Goal: Transaction & Acquisition: Book appointment/travel/reservation

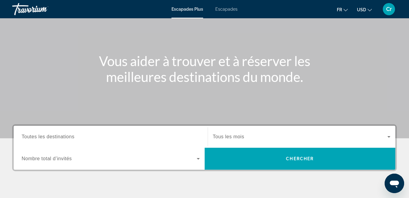
scroll to position [91, 0]
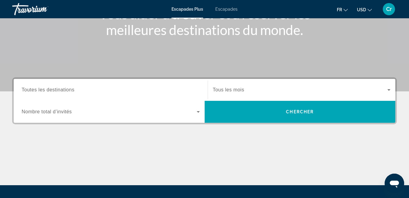
click at [78, 92] on input "Destination Toutes les destinations" at bounding box center [111, 89] width 178 height 7
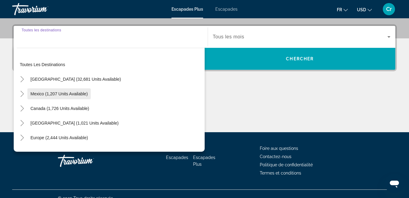
scroll to position [149, 0]
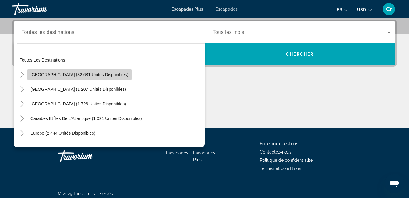
click at [85, 75] on span "[GEOGRAPHIC_DATA] (32 681 unités disponibles)" at bounding box center [79, 74] width 98 height 5
type input "**********"
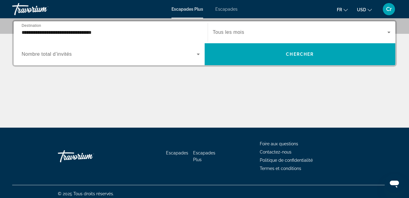
click at [306, 41] on div "Start Month Tous les mois" at bounding box center [302, 32] width 188 height 22
click at [364, 38] on div "Widget de recherche" at bounding box center [302, 32] width 178 height 17
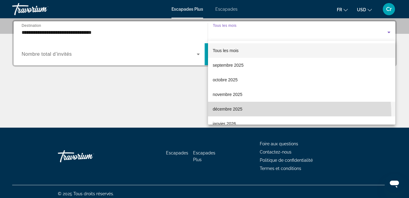
click at [248, 115] on mat-option "décembre 2025" at bounding box center [301, 109] width 187 height 15
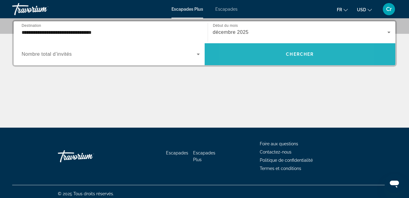
click at [268, 53] on span "Widget de recherche" at bounding box center [299, 54] width 191 height 15
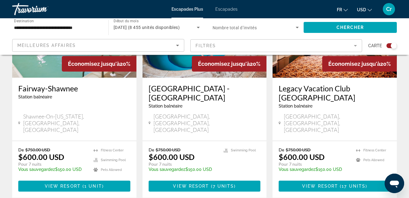
scroll to position [274, 0]
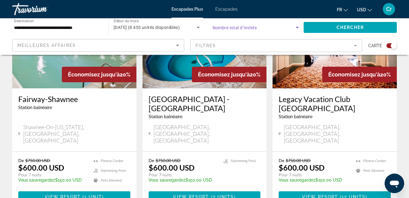
click at [295, 29] on icon "Widget de recherche" at bounding box center [296, 27] width 7 height 7
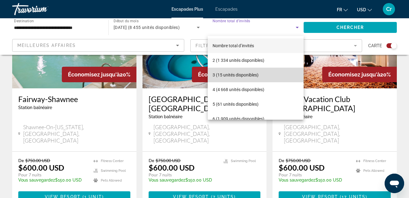
click at [272, 74] on mat-option "3 (15 unités disponibles)" at bounding box center [256, 75] width 96 height 15
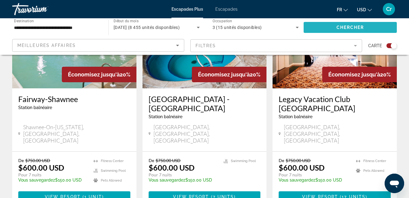
click at [356, 26] on span "Chercher" at bounding box center [350, 27] width 28 height 5
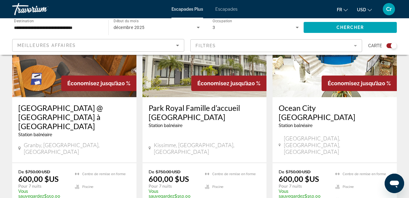
scroll to position [274, 0]
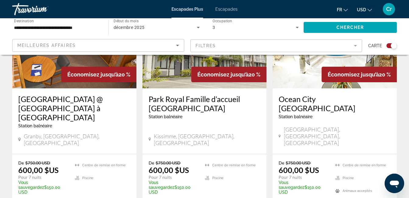
click at [308, 101] on h3 "Ocean City [GEOGRAPHIC_DATA]" at bounding box center [334, 103] width 112 height 18
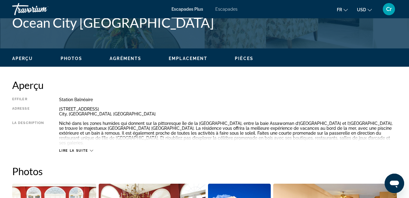
scroll to position [274, 0]
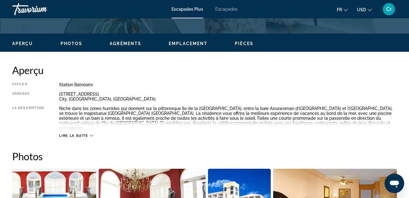
click at [82, 133] on button "Lire la suite" at bounding box center [76, 135] width 34 height 5
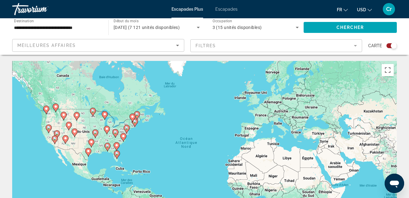
drag, startPoint x: 163, startPoint y: 44, endPoint x: 159, endPoint y: 45, distance: 3.4
click at [159, 45] on div "Meilleures affaires" at bounding box center [96, 45] width 159 height 7
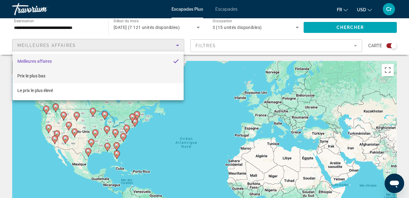
click at [156, 75] on mat-option "Prix le plus bas" at bounding box center [97, 75] width 171 height 15
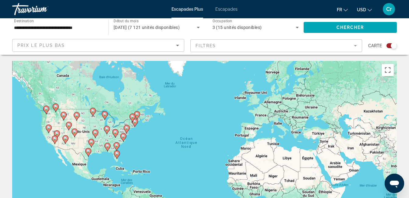
click at [232, 50] on mat-form-field "Filtres" at bounding box center [276, 45] width 172 height 13
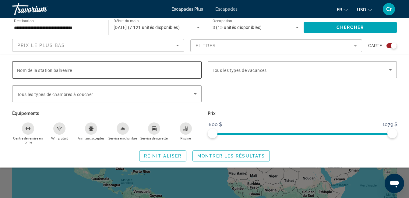
click at [153, 75] on div "Widget de recherche" at bounding box center [107, 69] width 180 height 17
click at [148, 103] on div "Widget de recherche" at bounding box center [106, 105] width 189 height 7
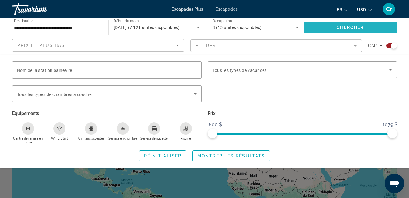
click at [344, 33] on span "Widget de recherche" at bounding box center [349, 27] width 93 height 15
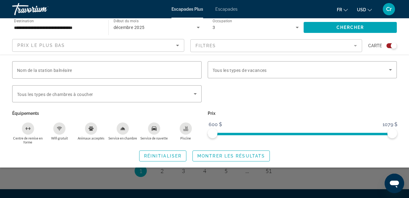
scroll to position [1041, 0]
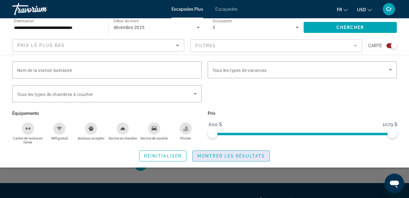
click at [227, 153] on button "Montrer les résultats" at bounding box center [230, 155] width 77 height 11
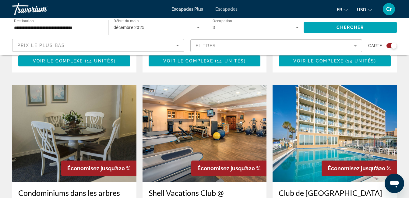
scroll to position [882, 0]
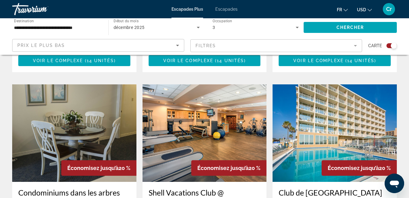
click at [307, 84] on img "Contenu principal" at bounding box center [334, 132] width 124 height 97
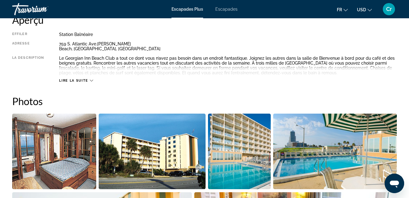
scroll to position [335, 0]
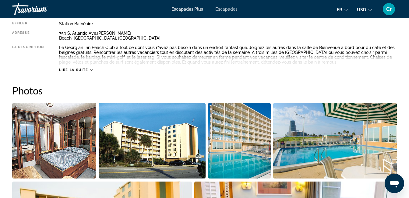
click at [62, 68] on button "Lire la suite" at bounding box center [76, 70] width 34 height 5
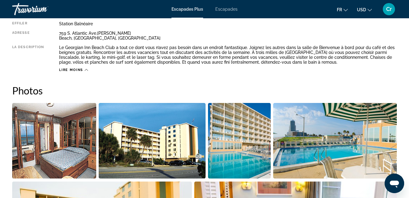
click at [76, 72] on span "Lire moins" at bounding box center [71, 70] width 24 height 4
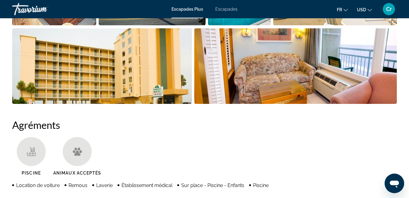
scroll to position [488, 0]
